Goal: Entertainment & Leisure: Consume media (video, audio)

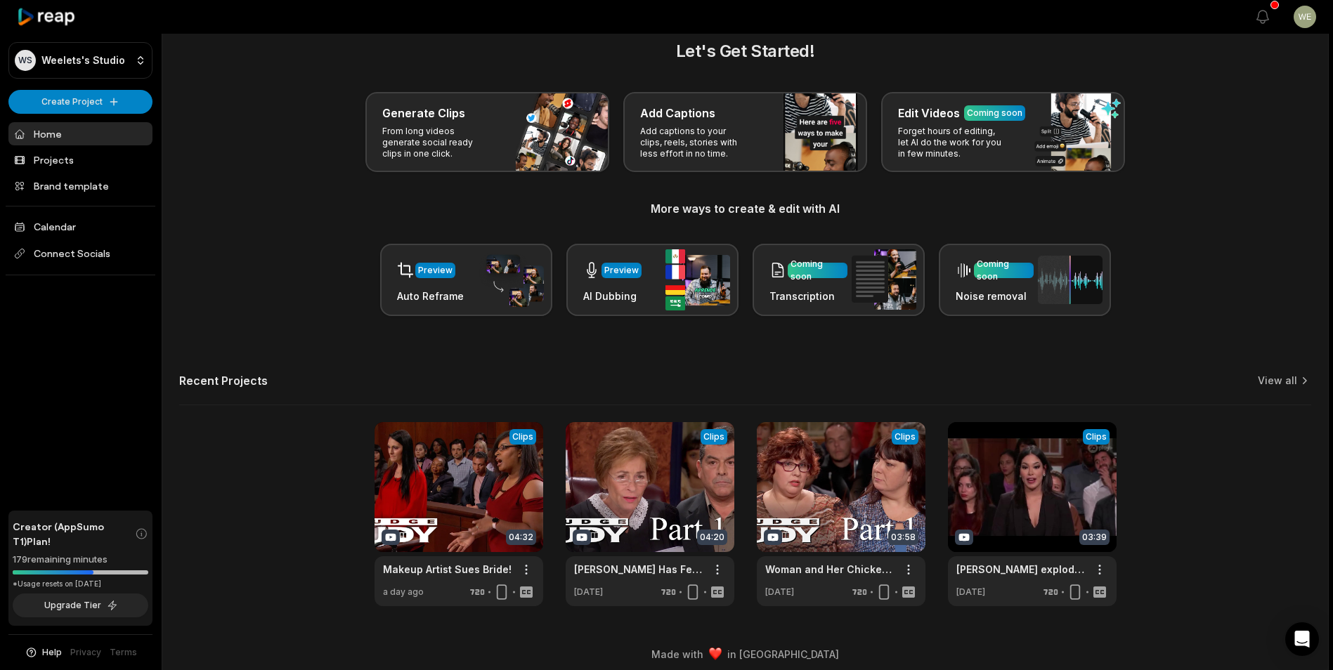
scroll to position [31, 0]
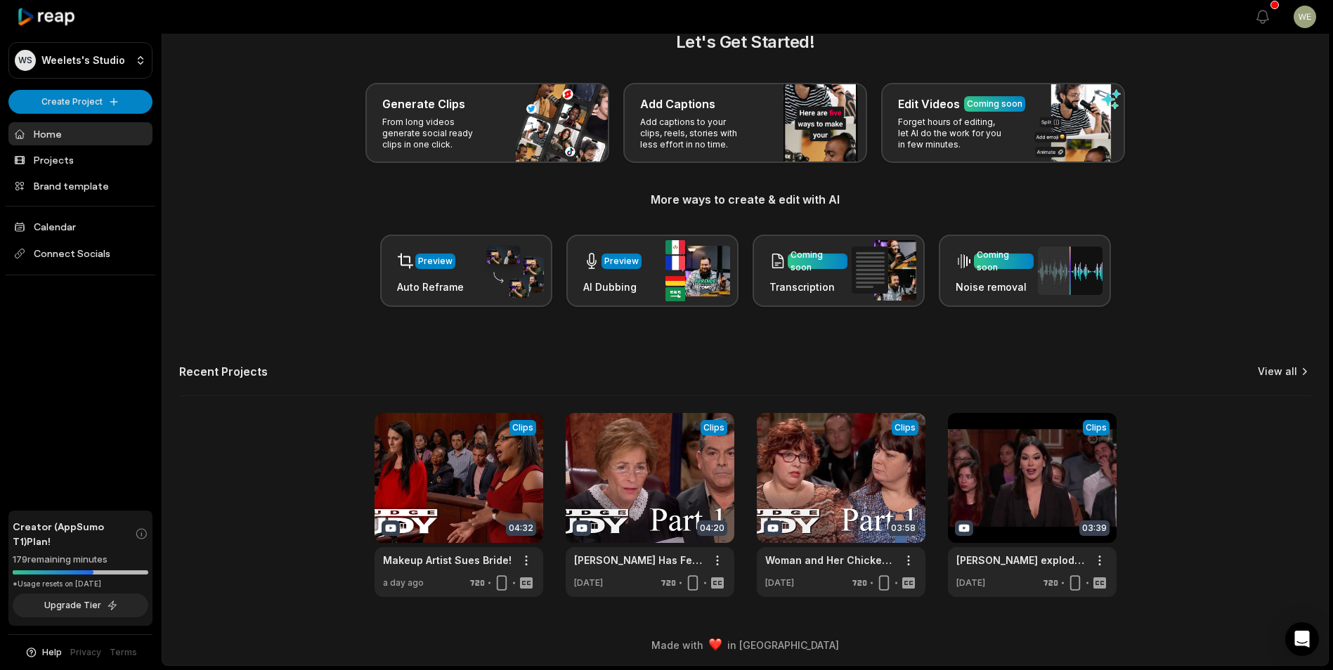
click at [1281, 373] on link "View all" at bounding box center [1277, 372] width 39 height 14
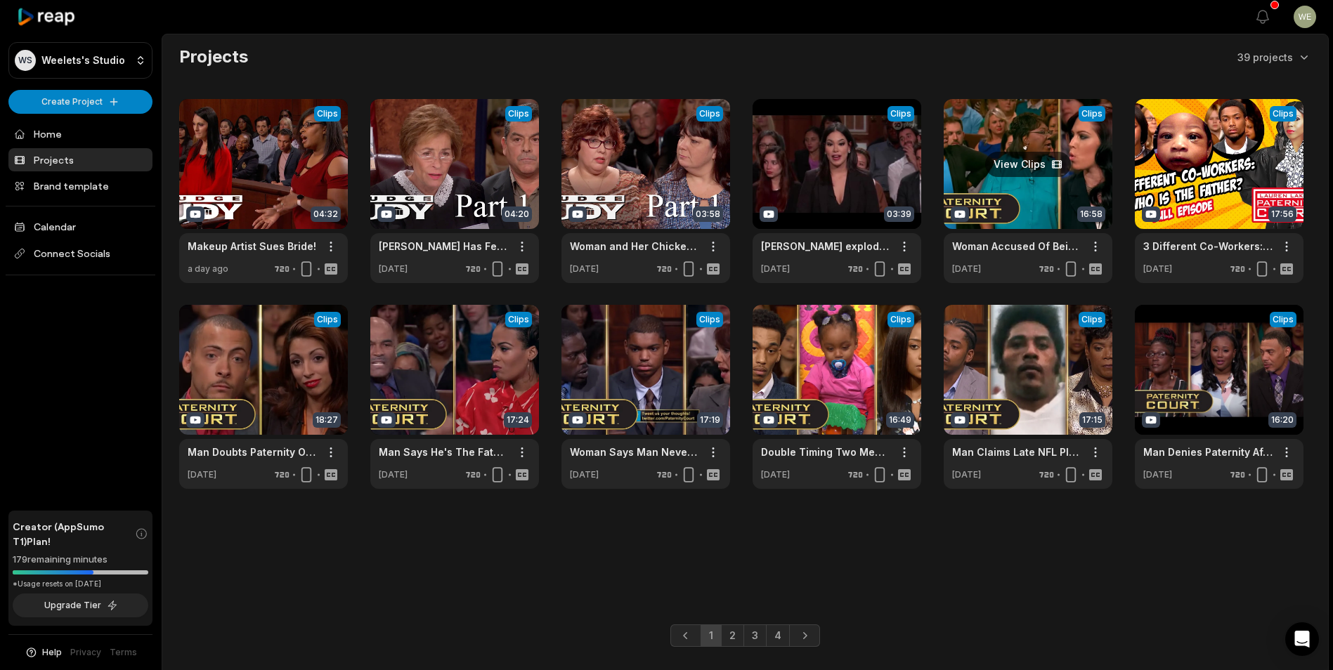
click at [1056, 196] on link at bounding box center [1028, 191] width 169 height 184
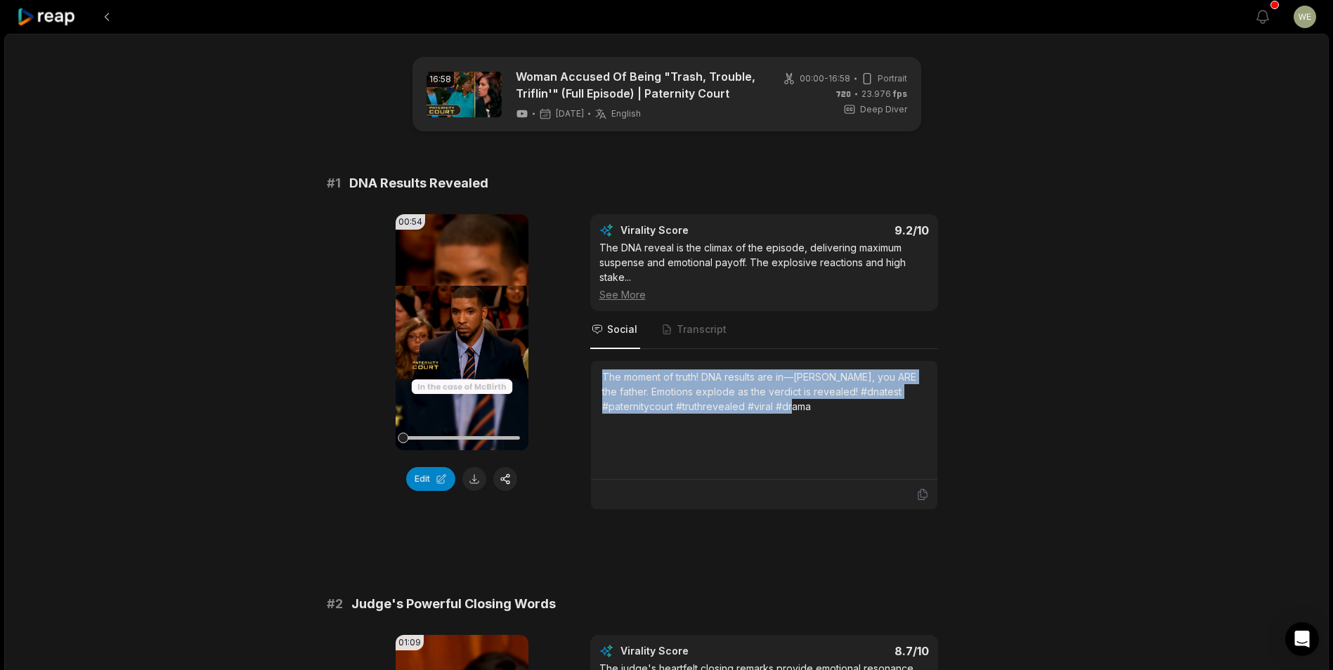
drag, startPoint x: 602, startPoint y: 375, endPoint x: 834, endPoint y: 414, distance: 235.2
click at [834, 414] on div "The moment of truth! DNA results are in—[PERSON_NAME], you ARE the father. Emot…" at bounding box center [764, 420] width 324 height 101
drag, startPoint x: 834, startPoint y: 414, endPoint x: 753, endPoint y: 393, distance: 82.8
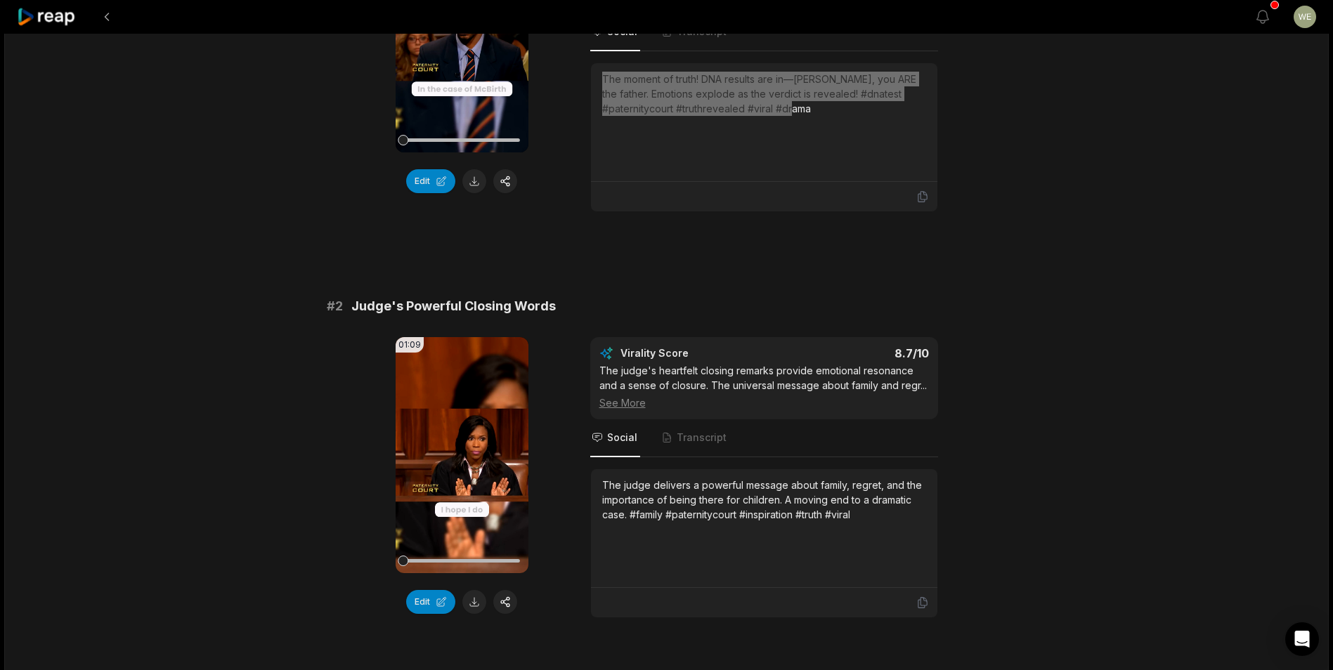
scroll to position [422, 0]
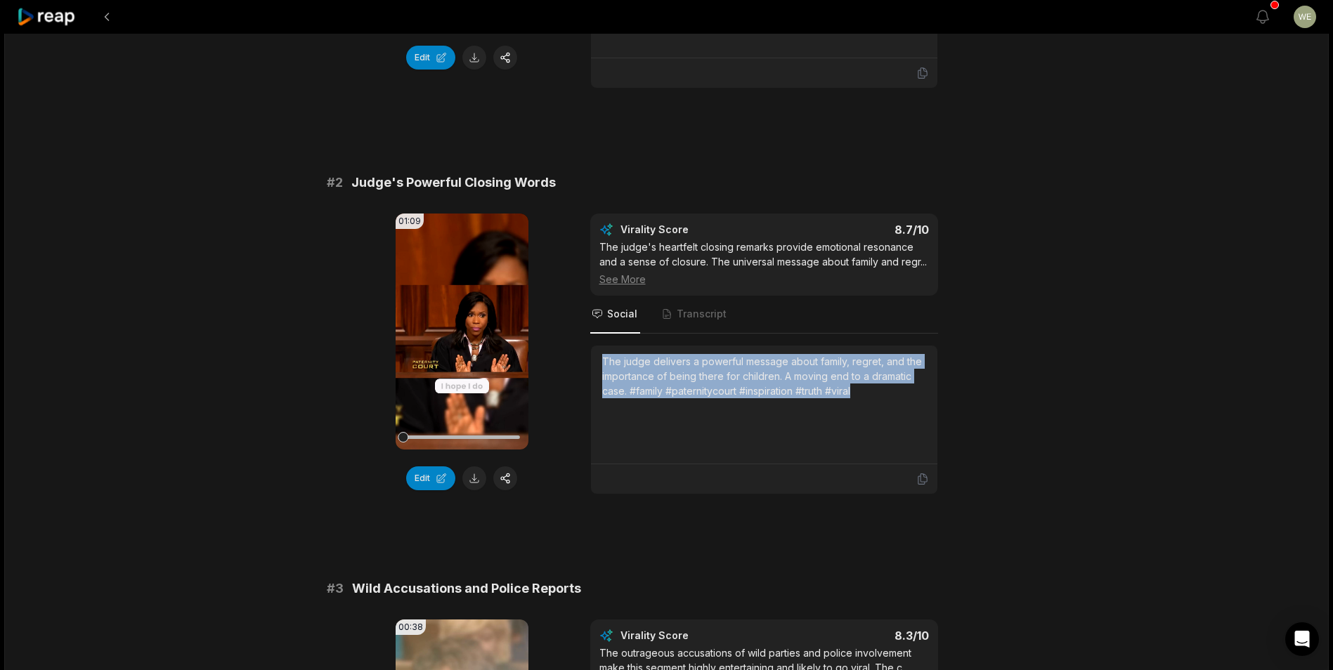
drag, startPoint x: 602, startPoint y: 358, endPoint x: 905, endPoint y: 400, distance: 305.1
click at [905, 400] on div "The judge delivers a powerful message about family, regret, and the importance …" at bounding box center [764, 404] width 324 height 101
drag, startPoint x: 905, startPoint y: 400, endPoint x: 774, endPoint y: 382, distance: 131.9
copy div "The judge delivers a powerful message about family, regret, and the importance …"
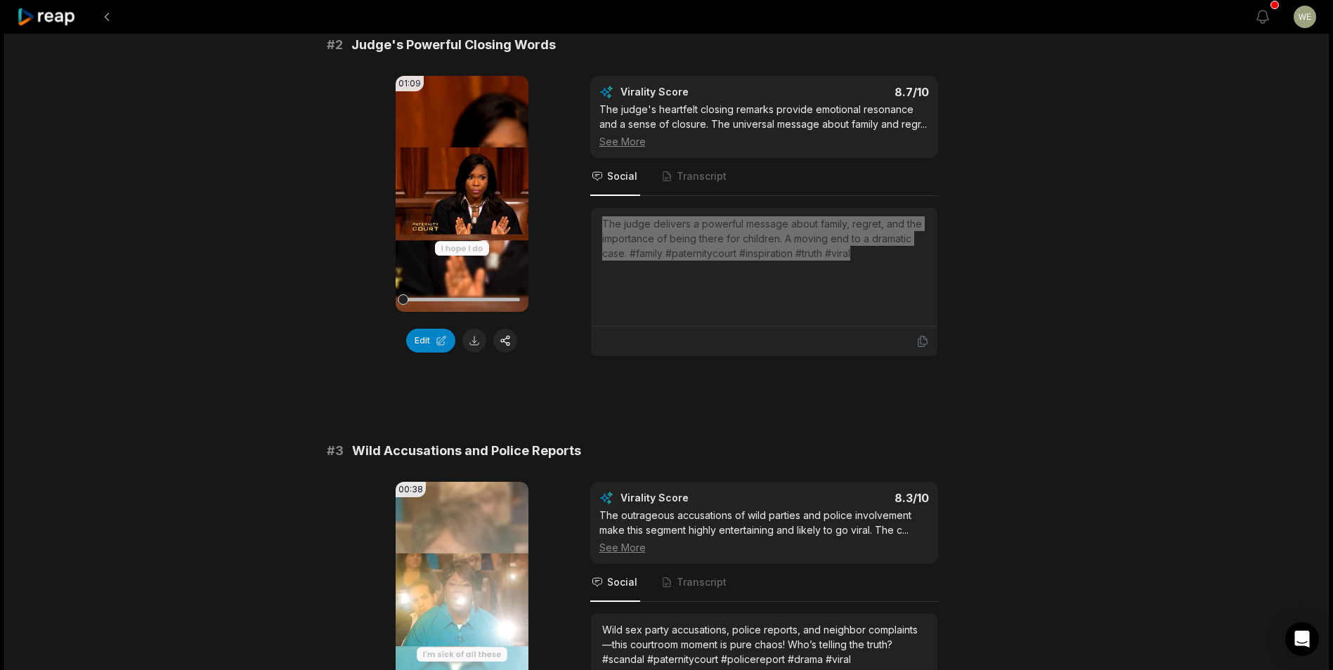
scroll to position [492, 0]
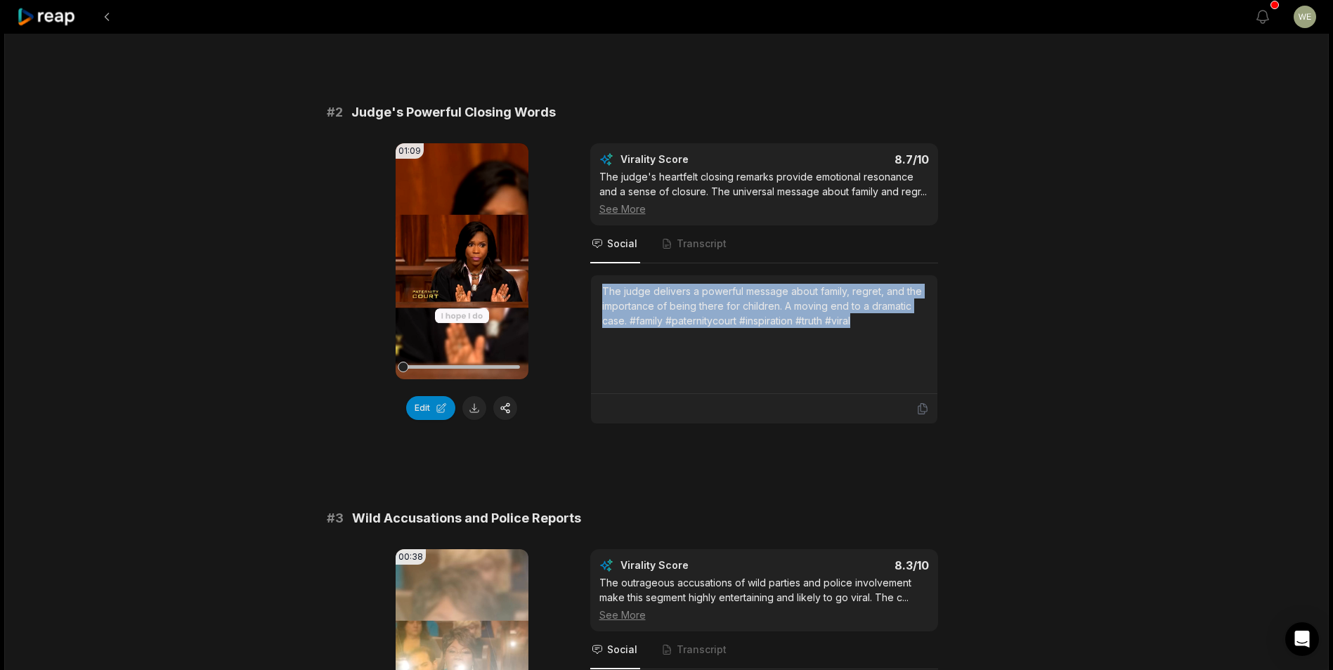
copy div "The judge delivers a powerful message about family, regret, and the importance …"
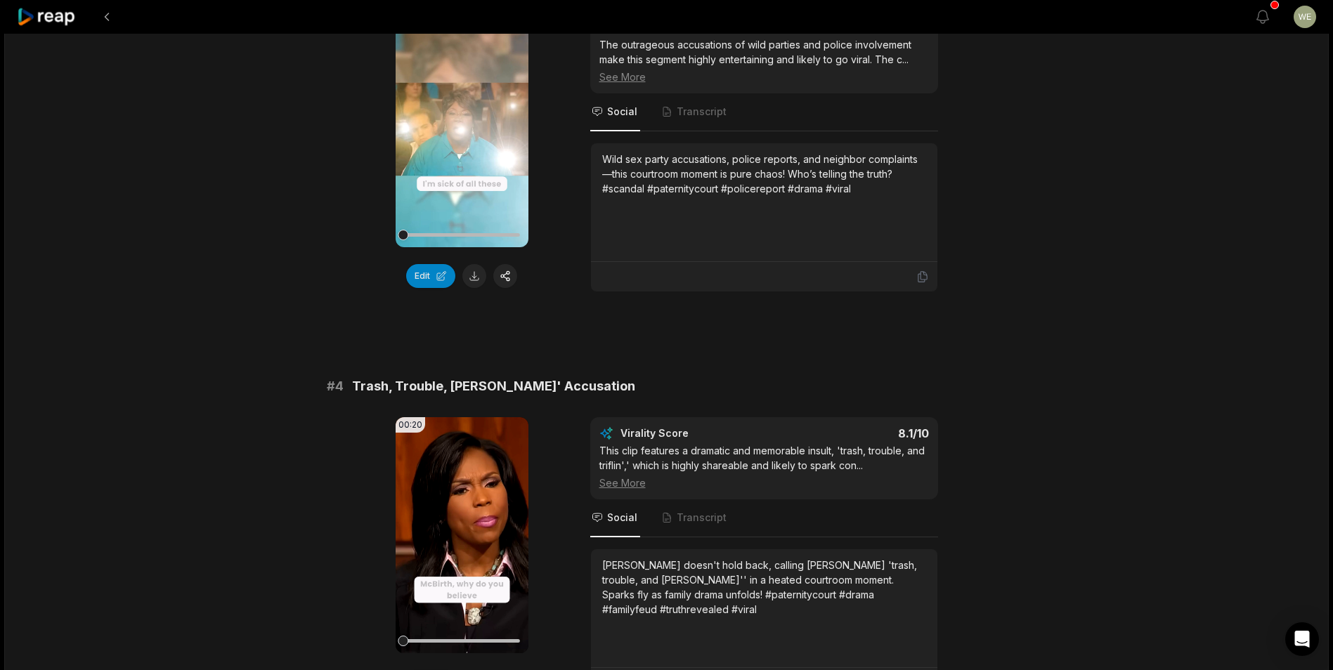
scroll to position [1124, 0]
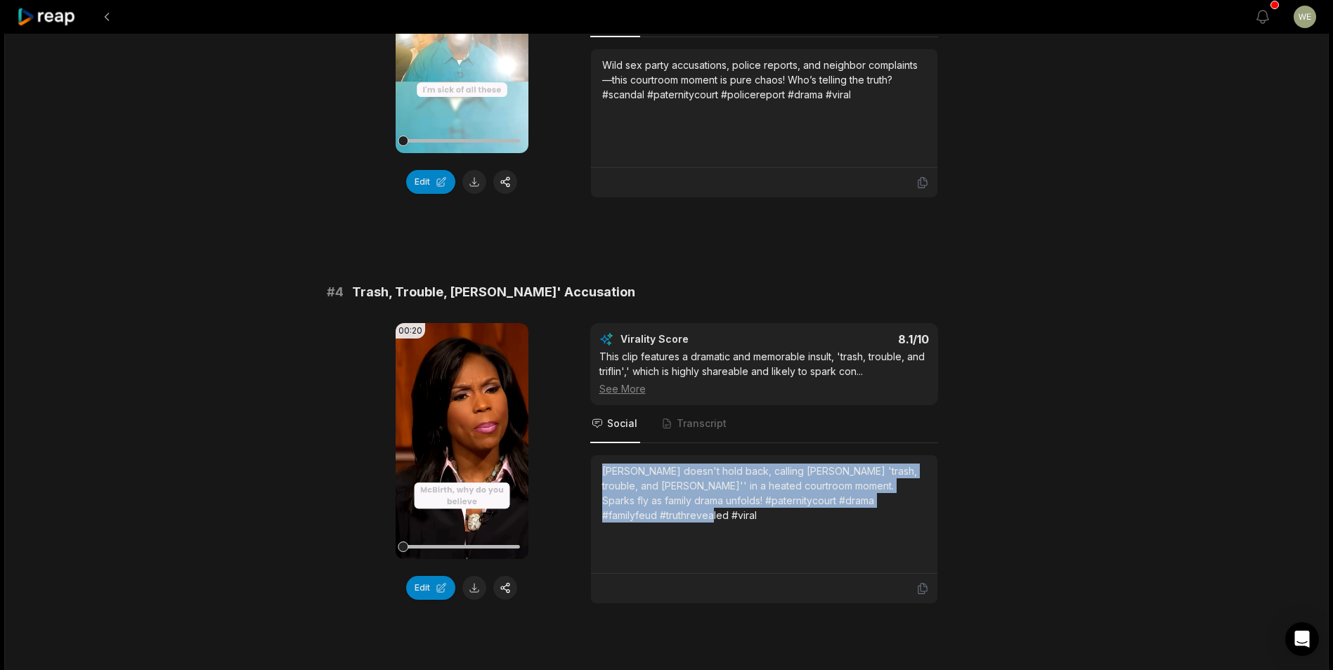
drag, startPoint x: 601, startPoint y: 469, endPoint x: 643, endPoint y: 518, distance: 64.8
click at [643, 518] on div "[PERSON_NAME] doesn't hold back, calling [PERSON_NAME] 'trash, trouble, and [PE…" at bounding box center [764, 514] width 346 height 119
drag, startPoint x: 643, startPoint y: 518, endPoint x: 626, endPoint y: 505, distance: 21.5
copy div "[PERSON_NAME] doesn't hold back, calling [PERSON_NAME] 'trash, trouble, and [PE…"
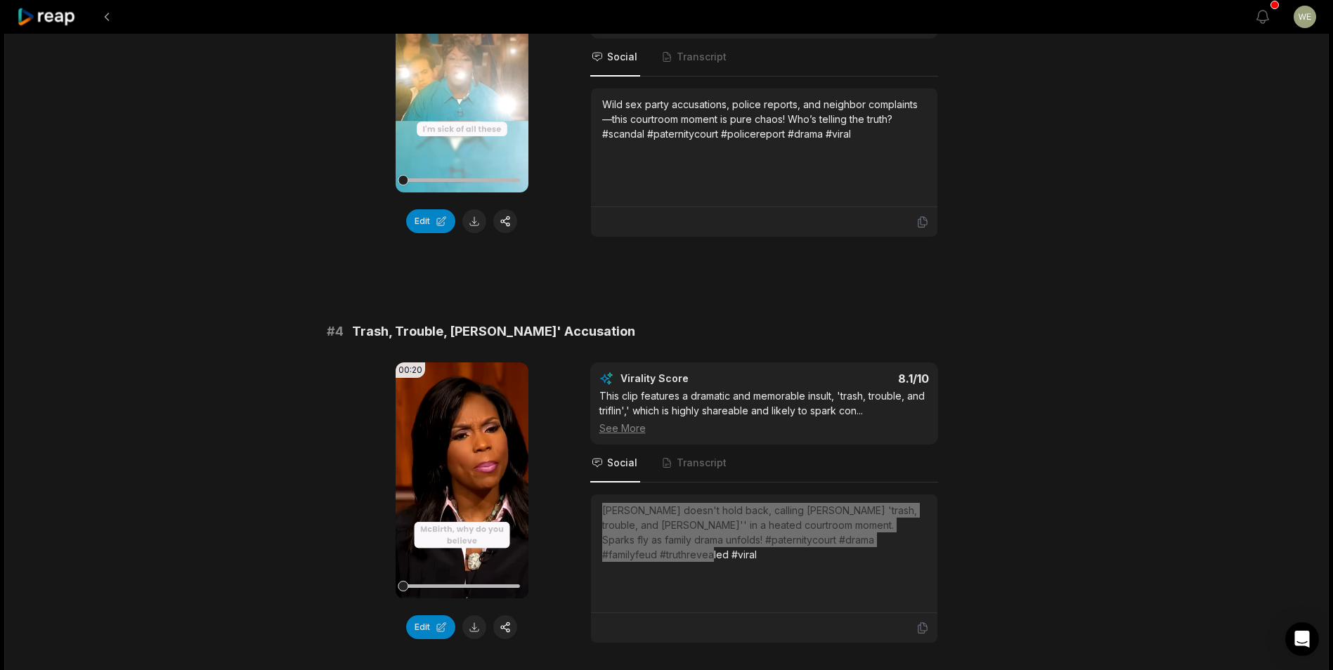
scroll to position [914, 0]
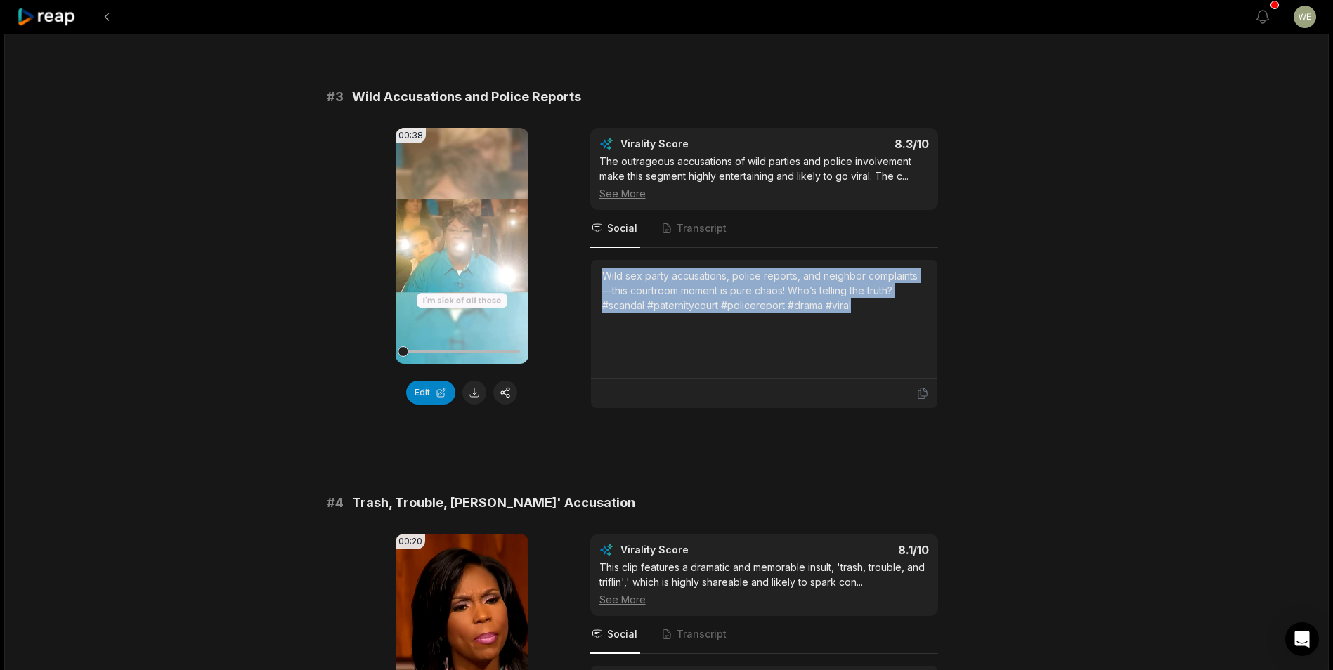
drag, startPoint x: 603, startPoint y: 273, endPoint x: 961, endPoint y: 324, distance: 362.0
click at [961, 324] on div "00:38 Your browser does not support mp4 format. Edit Virality Score 8.3 /10 The…" at bounding box center [667, 268] width 680 height 281
copy div "Wild sex party accusations, police reports, and neighbor complaints—this courtr…"
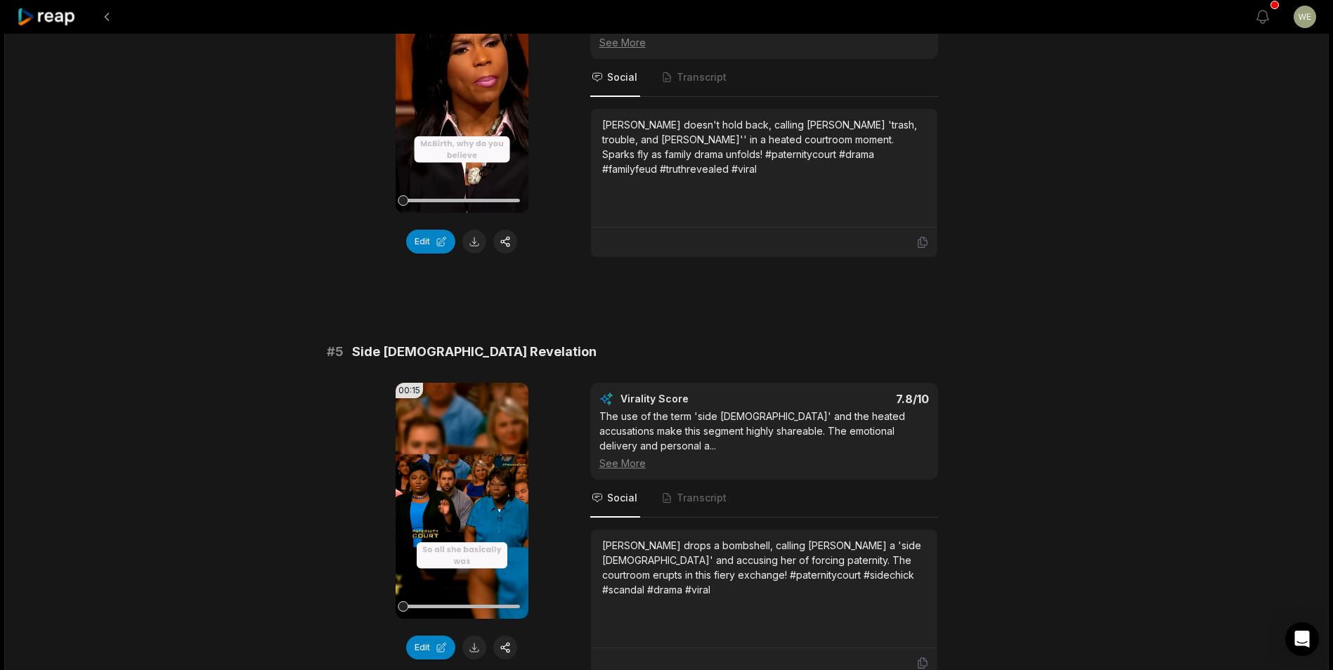
scroll to position [1476, 0]
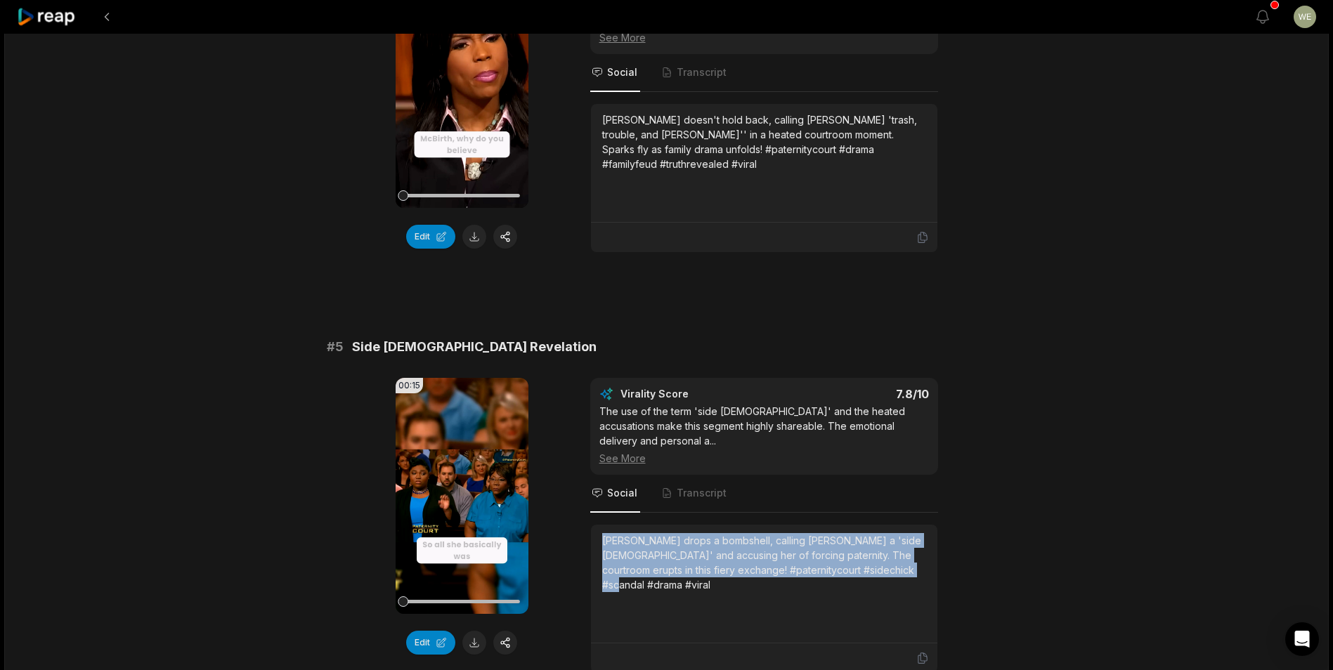
drag, startPoint x: 599, startPoint y: 524, endPoint x: 905, endPoint y: 578, distance: 310.5
click at [905, 578] on div "[PERSON_NAME] drops a bombshell, calling [PERSON_NAME] a 'side [DEMOGRAPHIC_DAT…" at bounding box center [764, 584] width 346 height 119
drag, startPoint x: 905, startPoint y: 578, endPoint x: 852, endPoint y: 581, distance: 53.5
click at [852, 581] on div "[PERSON_NAME] drops a bombshell, calling [PERSON_NAME] a 'side [DEMOGRAPHIC_DAT…" at bounding box center [764, 583] width 324 height 101
click at [616, 533] on div "[PERSON_NAME] drops a bombshell, calling [PERSON_NAME] a 'side [DEMOGRAPHIC_DAT…" at bounding box center [764, 562] width 324 height 59
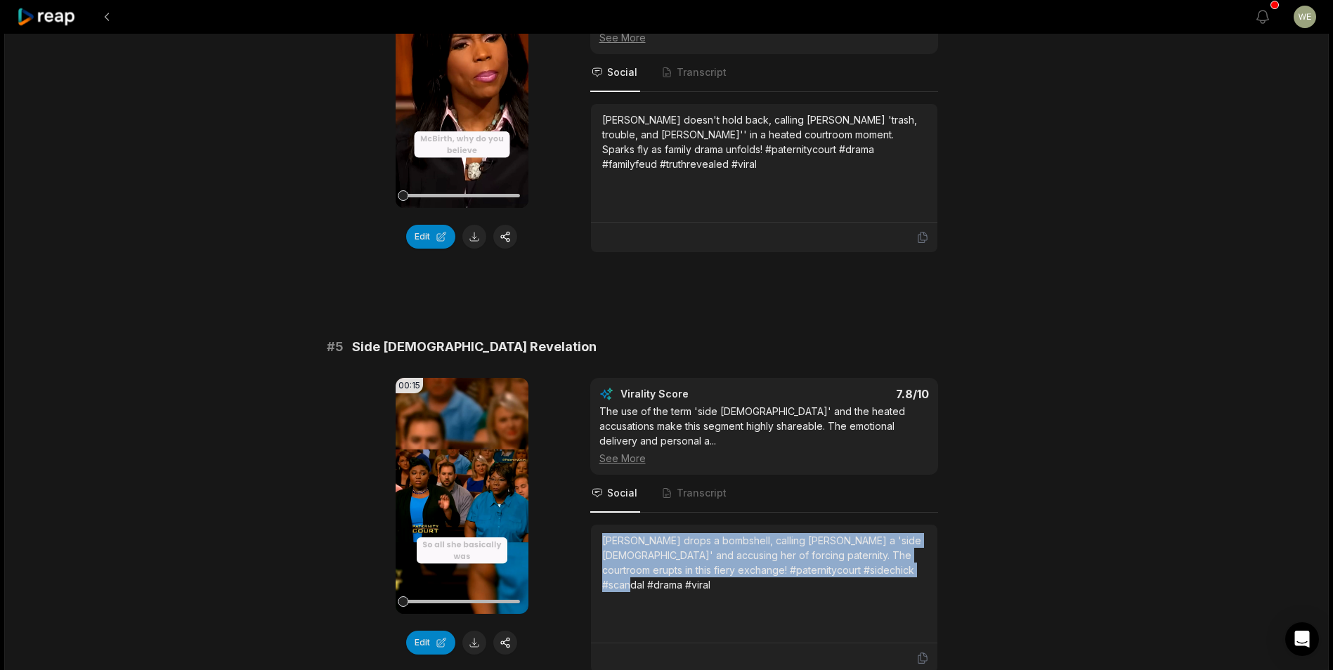
drag, startPoint x: 604, startPoint y: 529, endPoint x: 990, endPoint y: 560, distance: 386.4
click at [990, 560] on div "00:15 Your browser does not support mp4 format. Edit Virality Score 7.8 /10 The…" at bounding box center [667, 526] width 680 height 296
copy div "[PERSON_NAME] drops a bombshell, calling [PERSON_NAME] a 'side [DEMOGRAPHIC_DAT…"
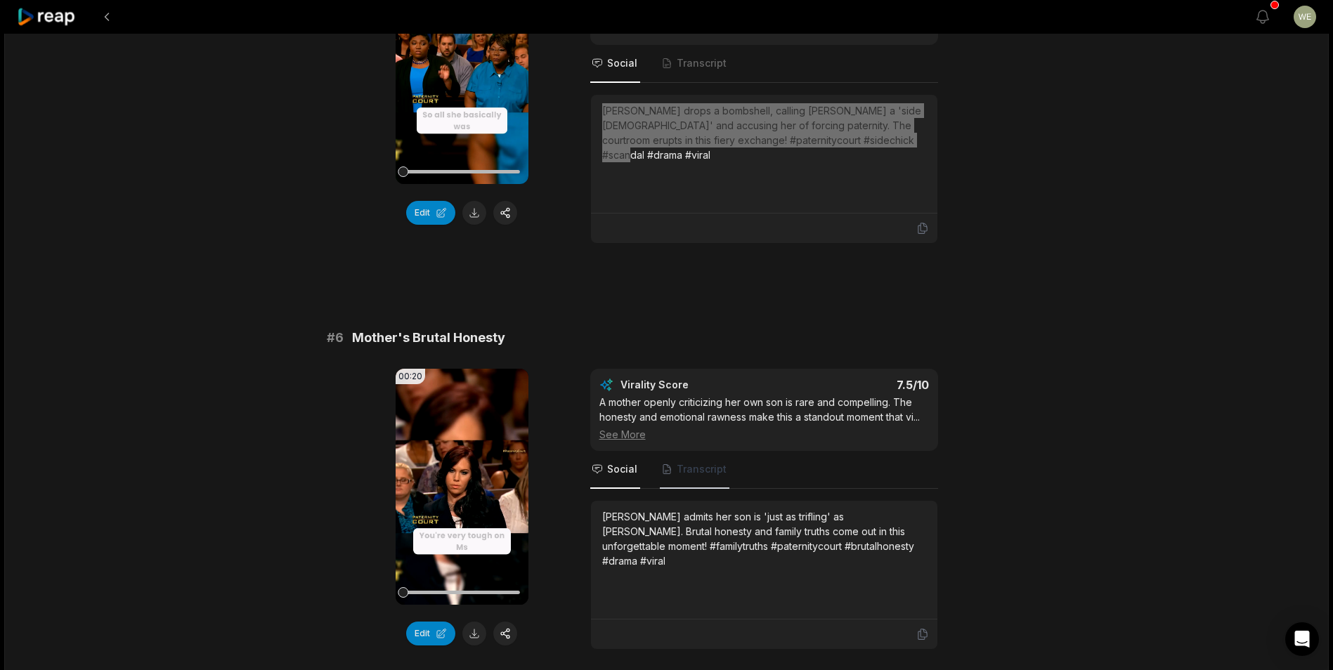
scroll to position [1968, 0]
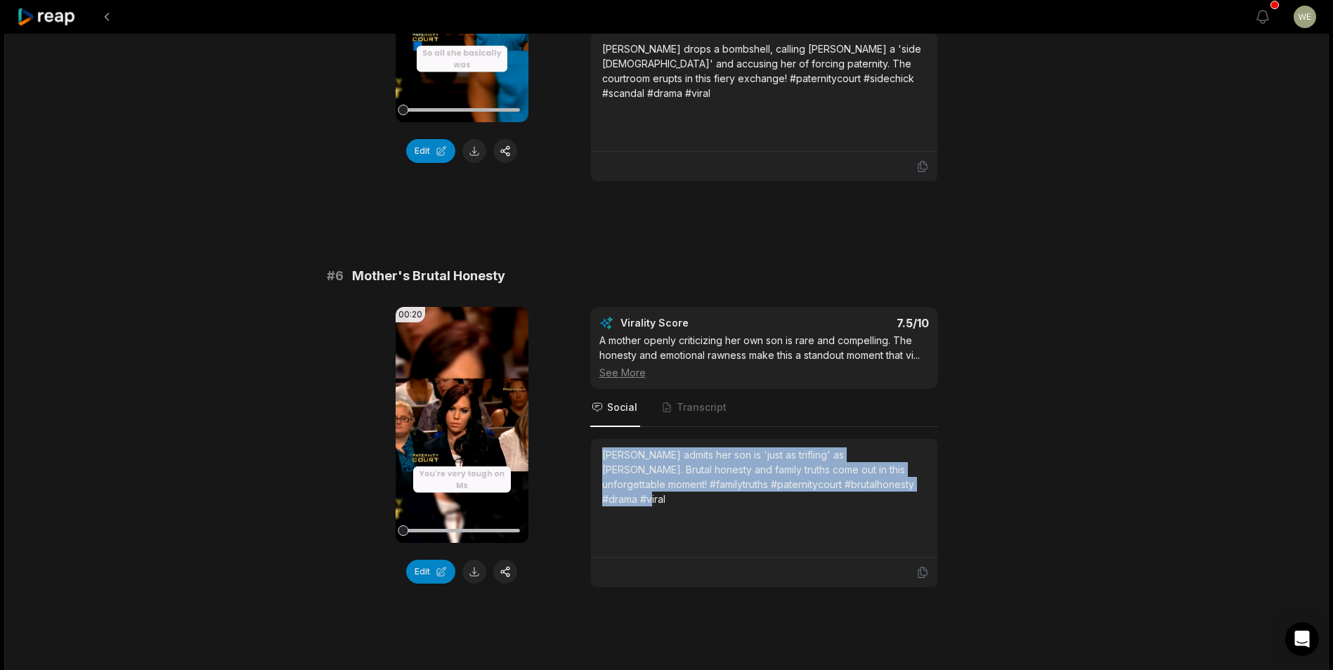
drag, startPoint x: 599, startPoint y: 437, endPoint x: 971, endPoint y: 495, distance: 375.6
click at [971, 495] on div "00:20 Your browser does not support mp4 format. Edit Virality Score 7.5 /10 A m…" at bounding box center [667, 447] width 680 height 281
copy div "[PERSON_NAME] admits her son is 'just as trifling' as [PERSON_NAME]. Brutal hon…"
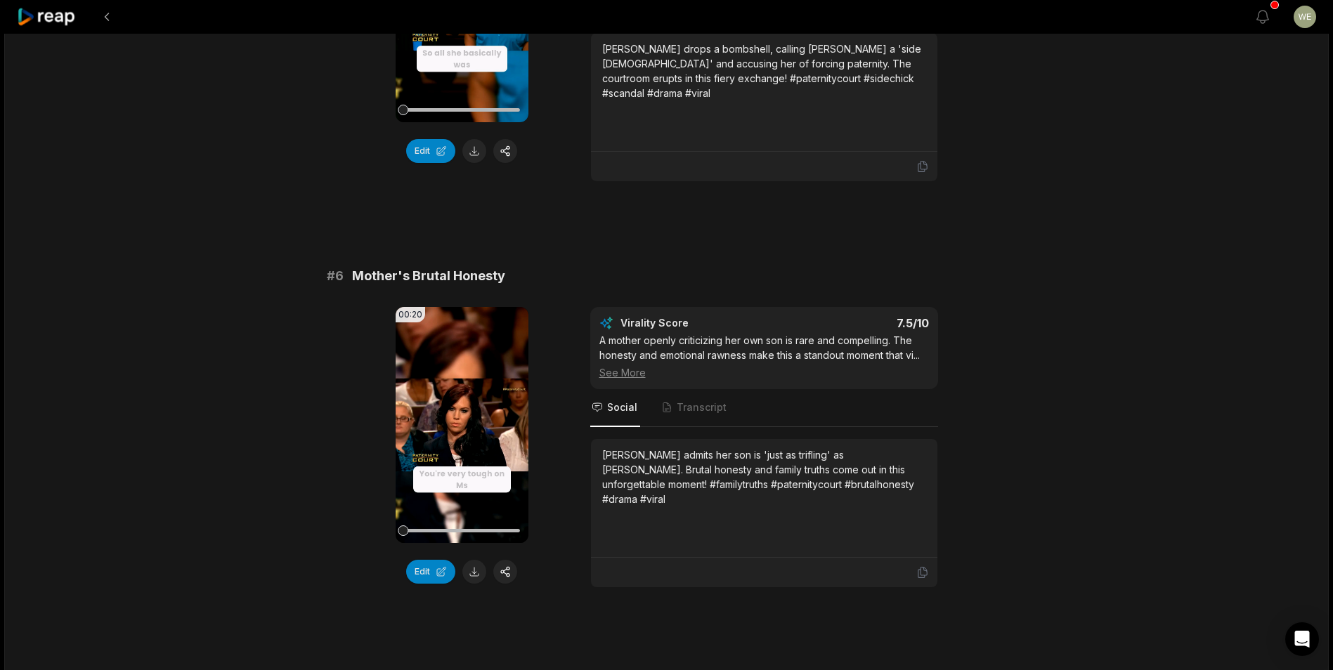
drag, startPoint x: 1042, startPoint y: 87, endPoint x: 1034, endPoint y: 72, distance: 16.7
click at [1042, 87] on div "16:58 Woman Accused Of Being "Trash, Trouble, Triflin'" (Full Episode) | Patern…" at bounding box center [666, 207] width 1325 height 4283
click at [967, 169] on div "# 1 DNA Results Revealed 00:54 Your browser does not support mp4 format. Edit V…" at bounding box center [667, 209] width 680 height 4007
